Goal: Information Seeking & Learning: Learn about a topic

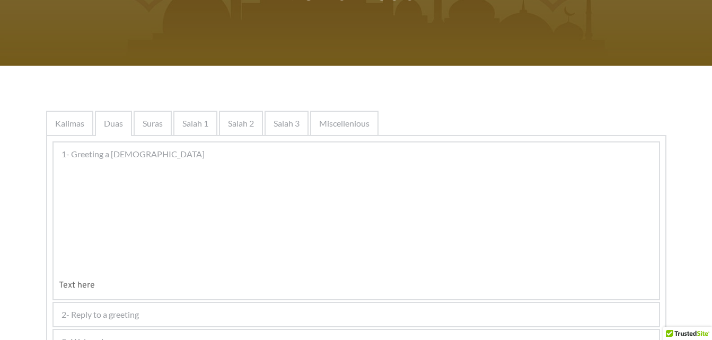
scroll to position [202, 0]
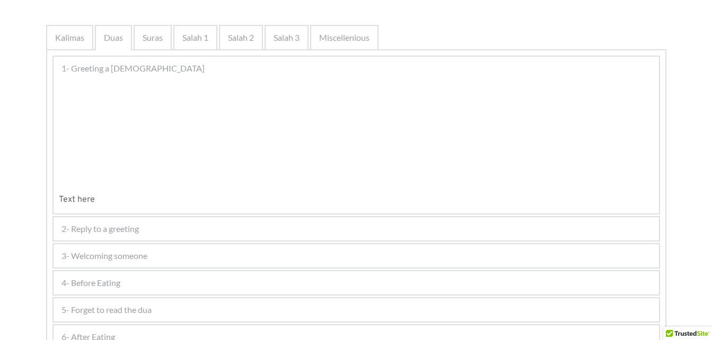
click at [176, 136] on div at bounding box center [154, 114] width 100 height 44
click at [160, 136] on div at bounding box center [154, 114] width 100 height 44
click at [188, 102] on div at bounding box center [154, 114] width 100 height 44
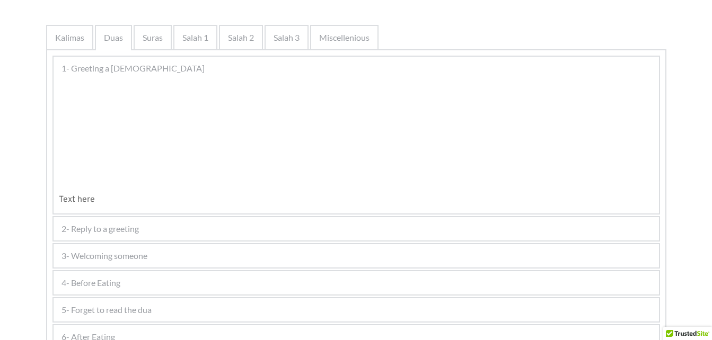
click at [188, 102] on div at bounding box center [154, 114] width 100 height 44
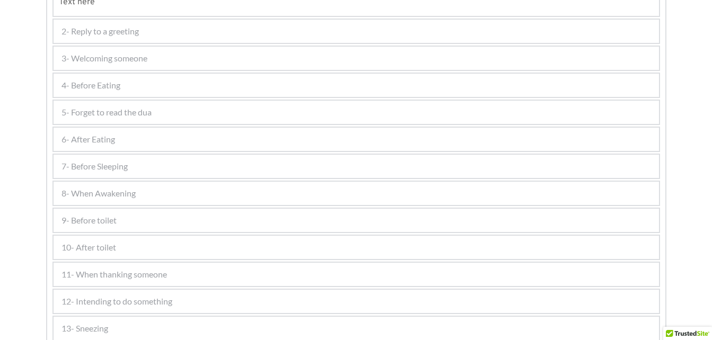
scroll to position [615, 0]
click at [152, 161] on div "7- Before Sleeping" at bounding box center [357, 164] width 606 height 23
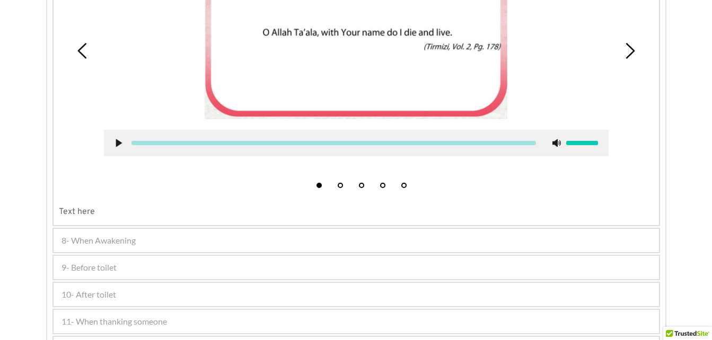
scroll to position [536, 0]
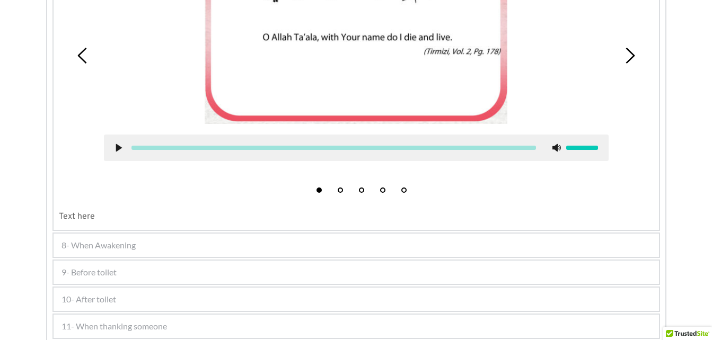
click at [259, 249] on div "8- When Awakening" at bounding box center [357, 245] width 606 height 23
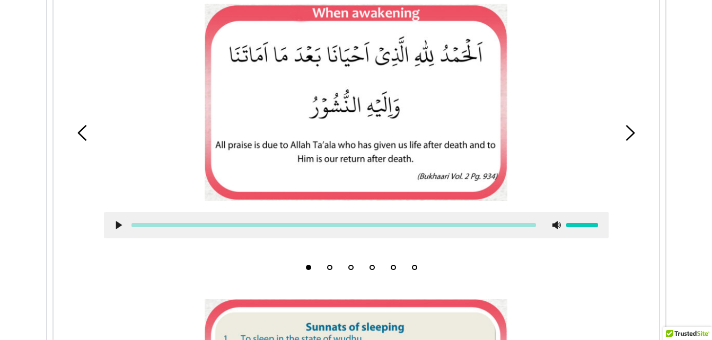
scroll to position [447, 0]
